Goal: Navigation & Orientation: Find specific page/section

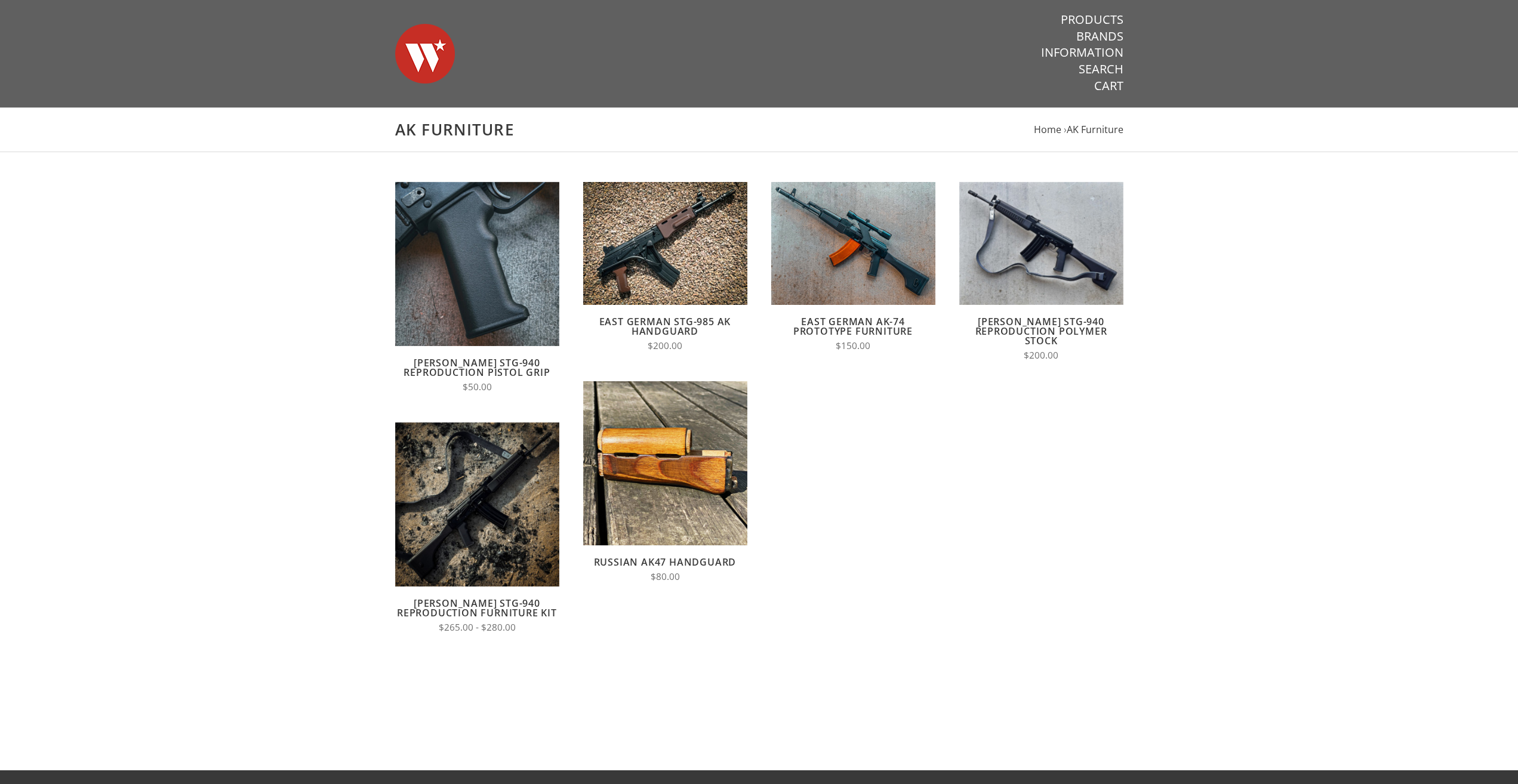
click at [488, 603] on link "[PERSON_NAME] STG-940 Reproduction Furniture Kit" at bounding box center [477, 607] width 160 height 22
click at [1114, 19] on link "Products" at bounding box center [1092, 20] width 63 height 16
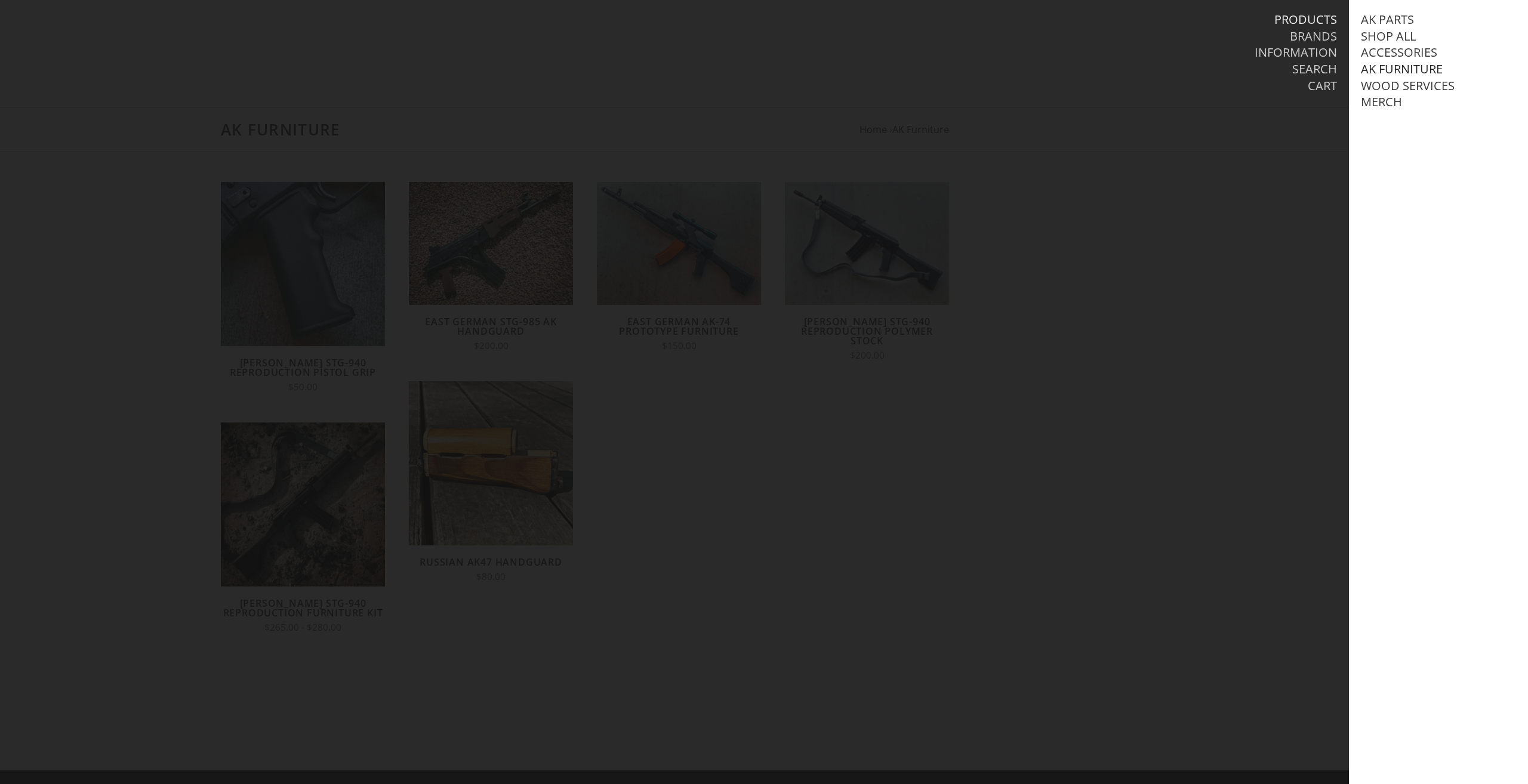
click at [1390, 72] on link "AK Furniture" at bounding box center [1401, 69] width 81 height 16
click at [1416, 143] on link "Stock Sets" at bounding box center [1407, 135] width 67 height 16
click at [1426, 159] on link "View all Stock Sets" at bounding box center [1444, 151] width 121 height 16
